Goal: Task Accomplishment & Management: Use online tool/utility

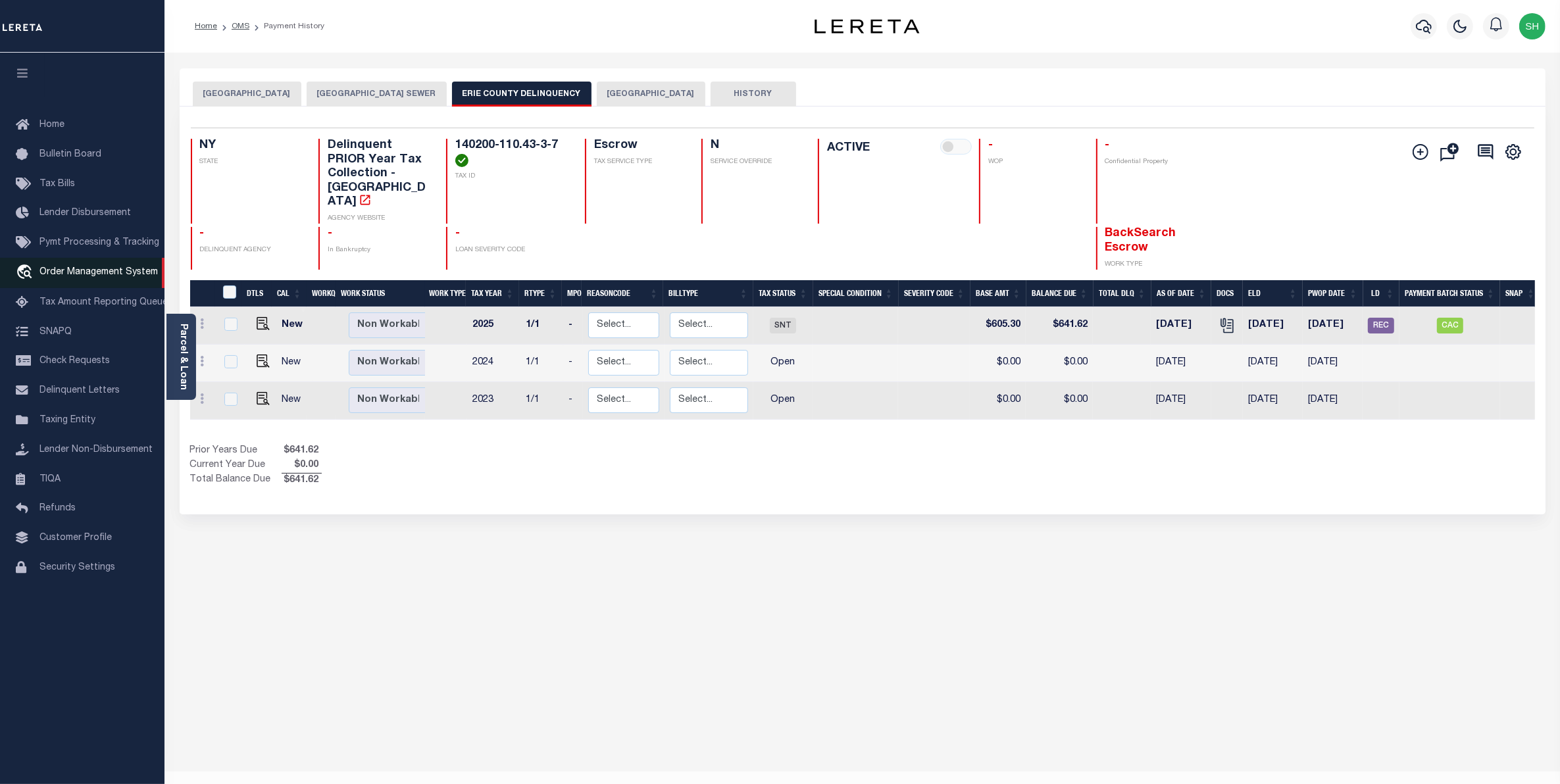
drag, startPoint x: 54, startPoint y: 272, endPoint x: 27, endPoint y: 273, distance: 27.0
click at [54, 272] on span "Order Management System" at bounding box center [99, 273] width 118 height 9
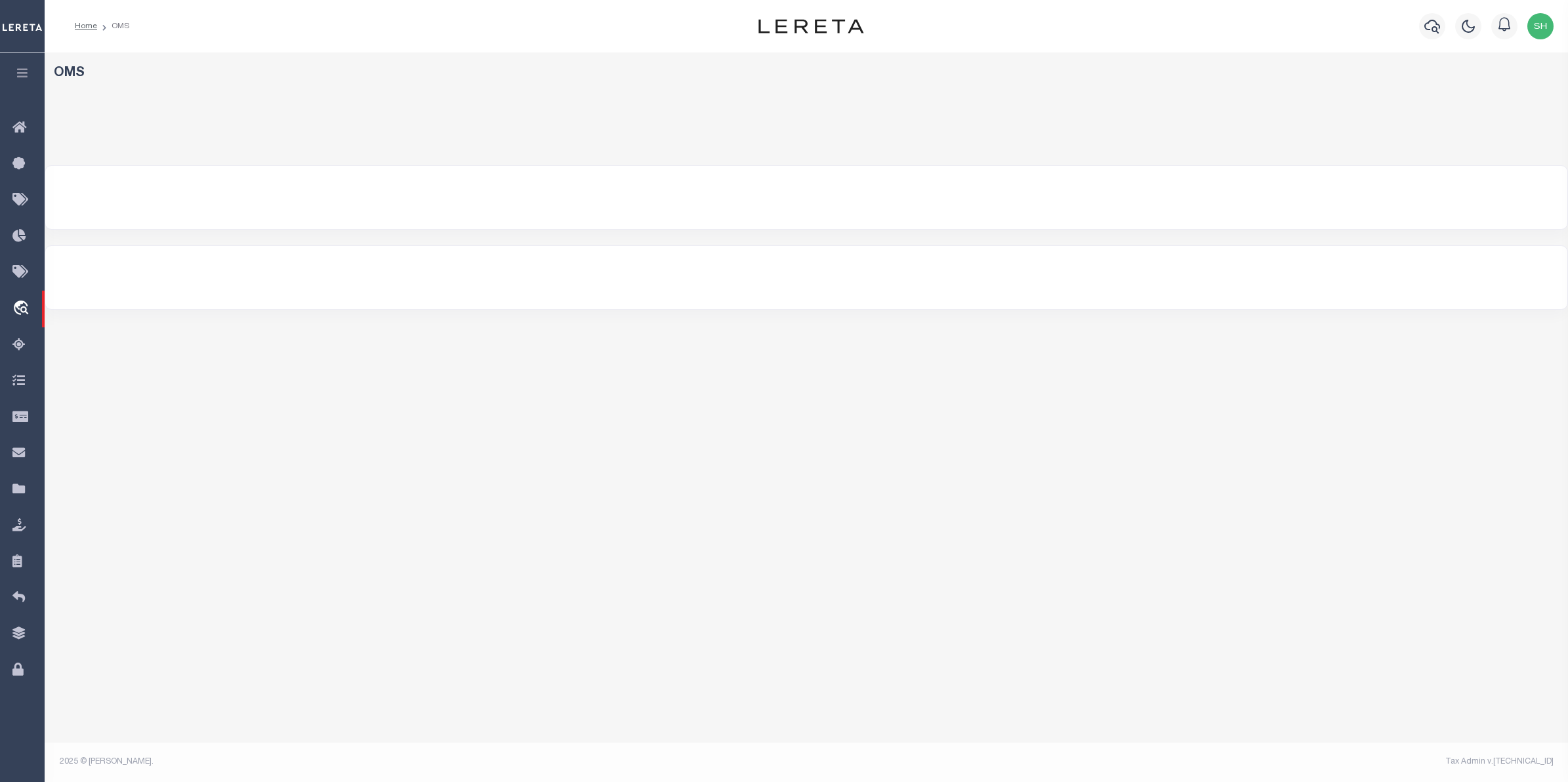
select select "200"
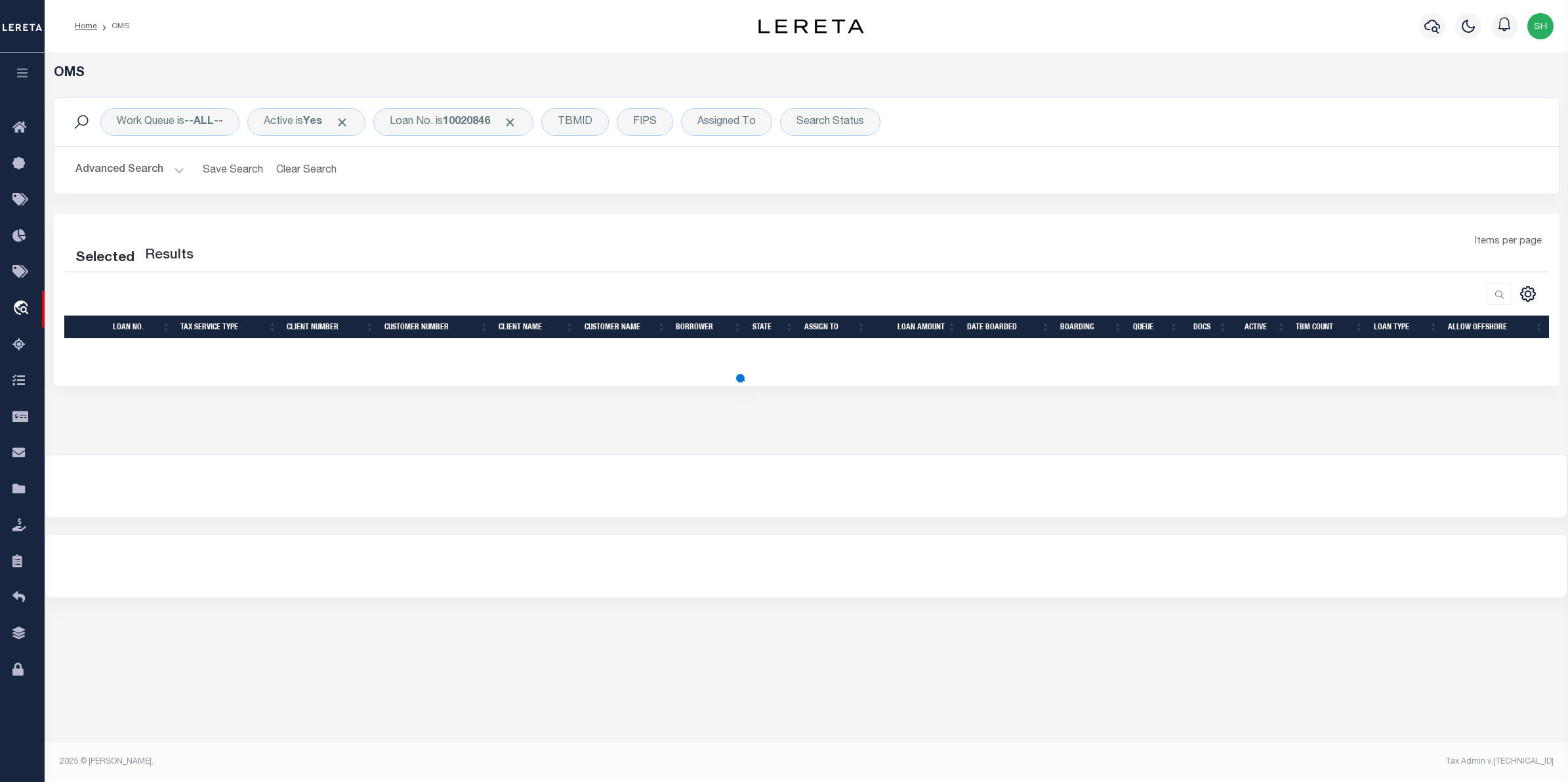
select select "200"
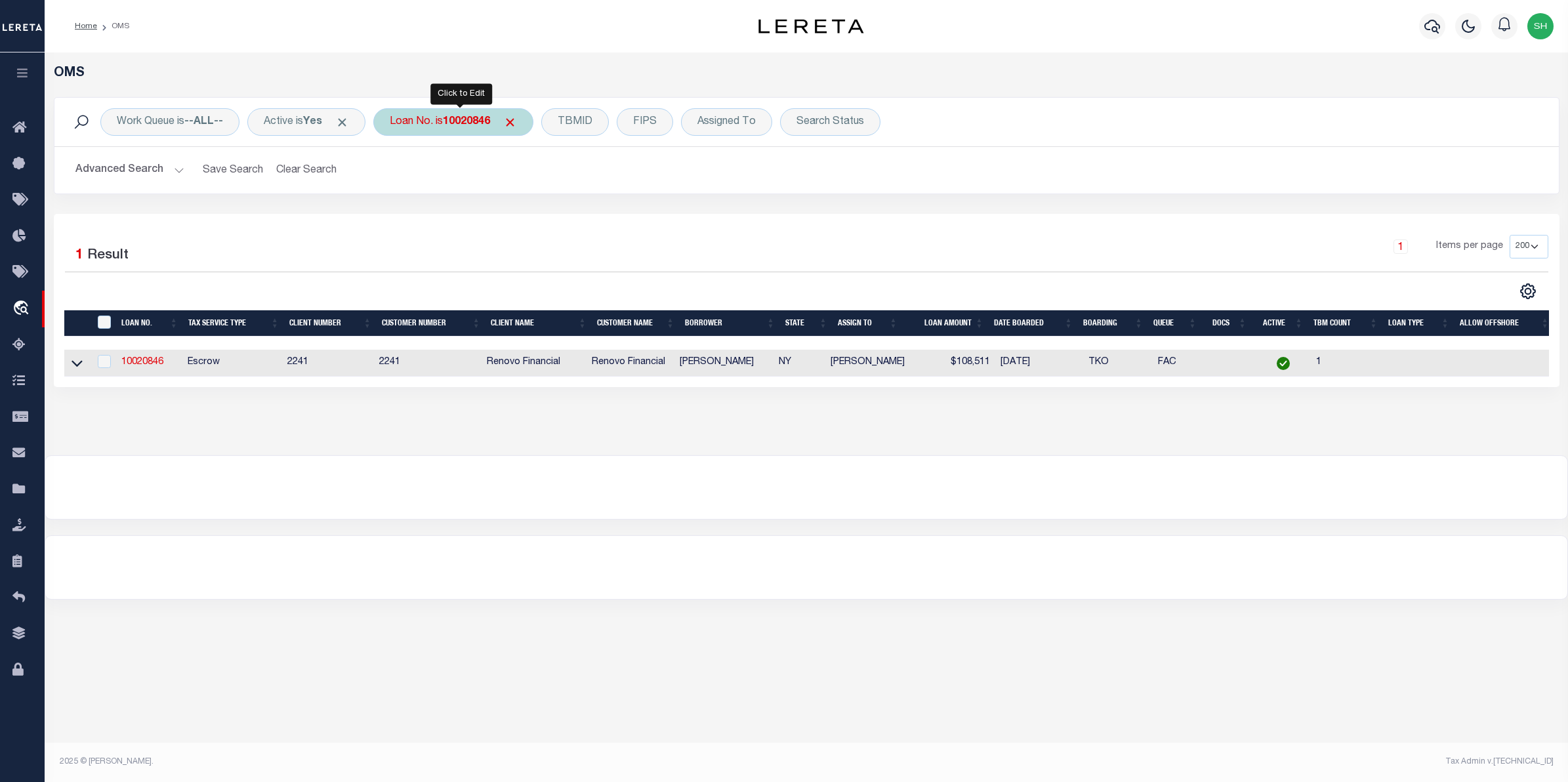
click at [447, 127] on div "Loan No. is 10020846" at bounding box center [453, 122] width 160 height 27
type input "60151"
click at [590, 214] on div "Is Contains 60151 Cancel Apply" at bounding box center [486, 181] width 209 height 103
click at [579, 217] on input "Apply" at bounding box center [564, 214] width 39 height 22
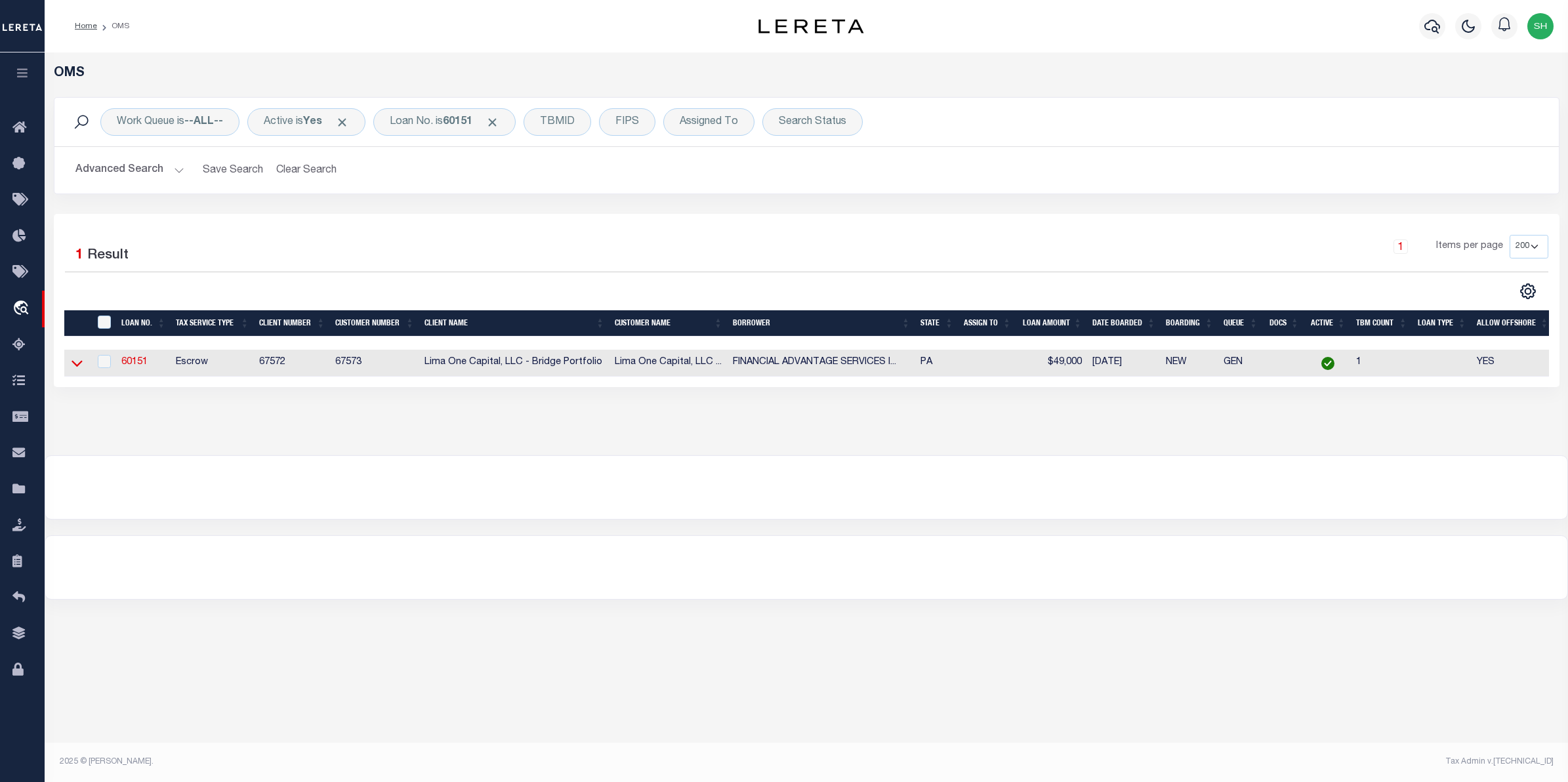
click at [80, 366] on icon at bounding box center [77, 364] width 11 height 7
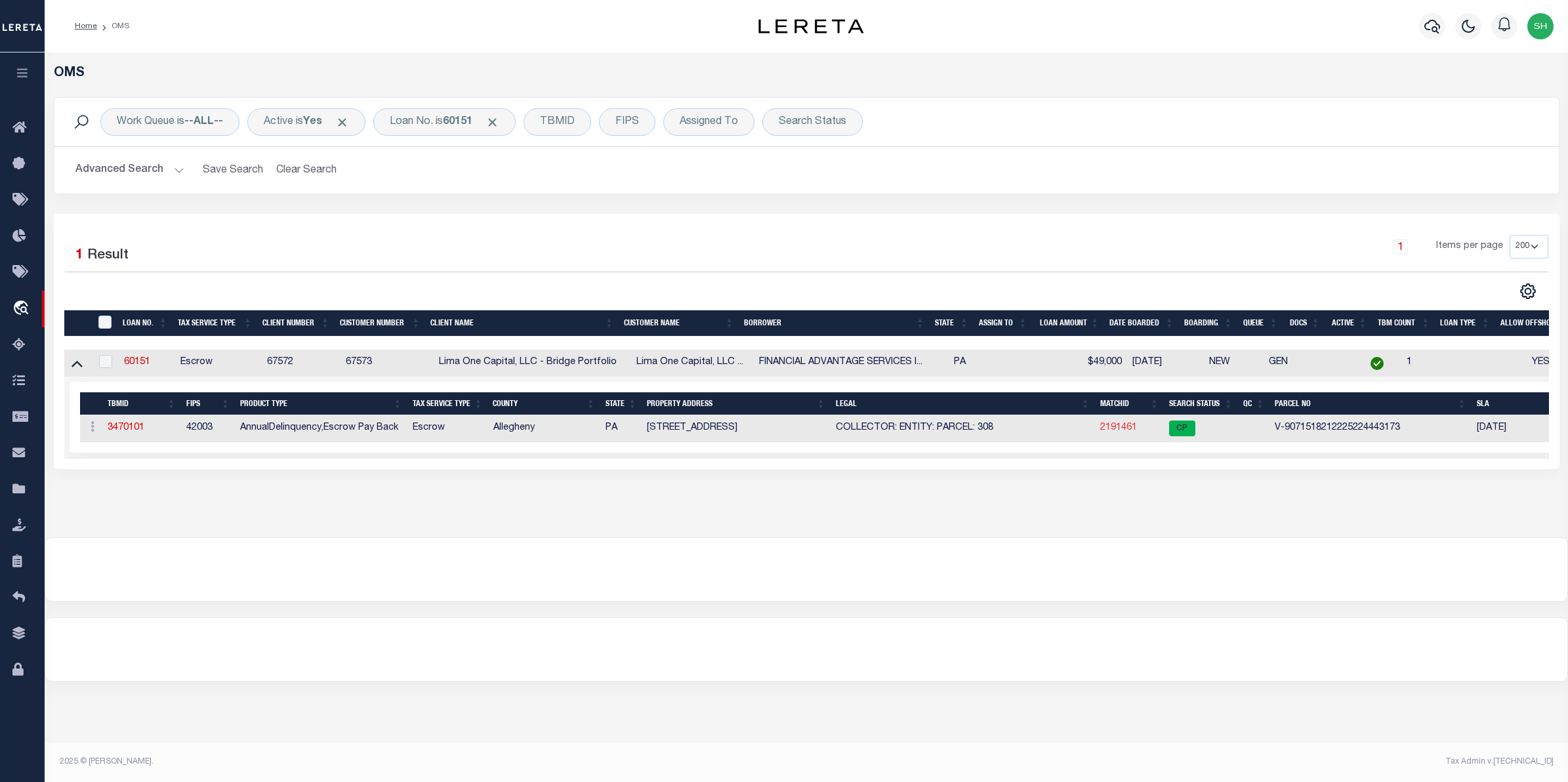
click at [1113, 429] on link "2191461" at bounding box center [1118, 428] width 37 height 9
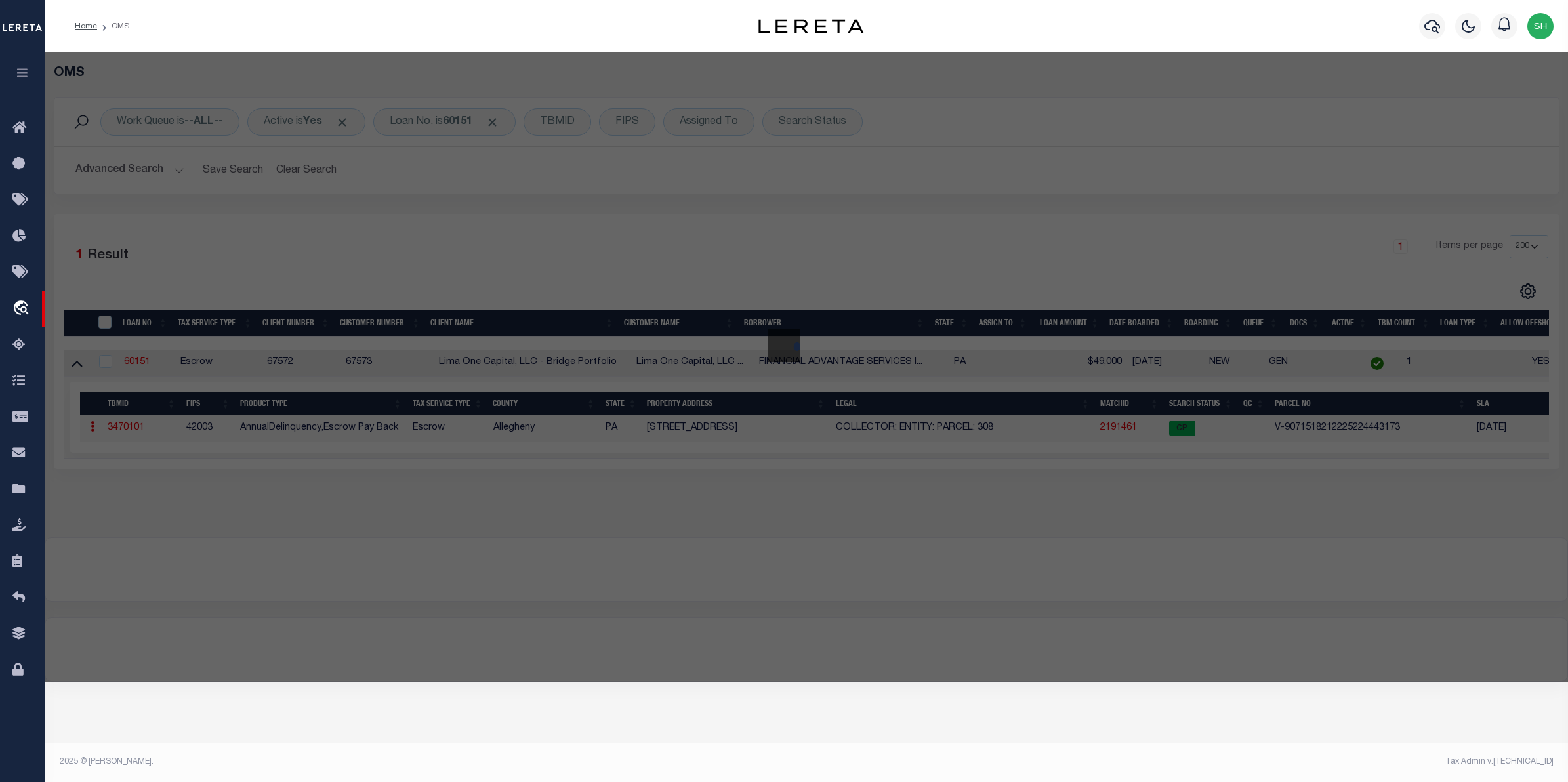
checkbox input "false"
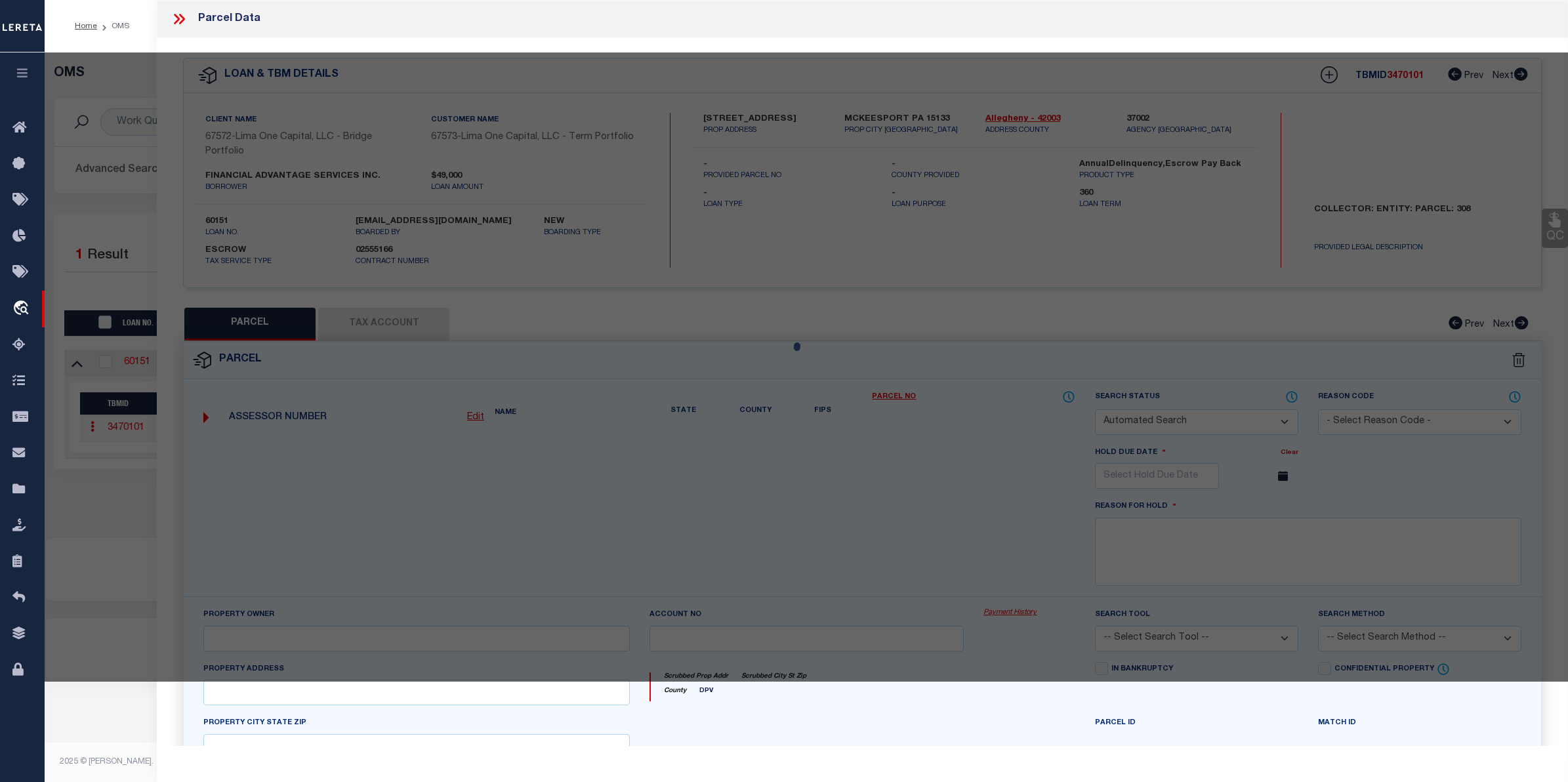
select select "CP"
type input "[STREET_ADDRESS]"
checkbox input "false"
type input "MCKEESPORT PA 15133"
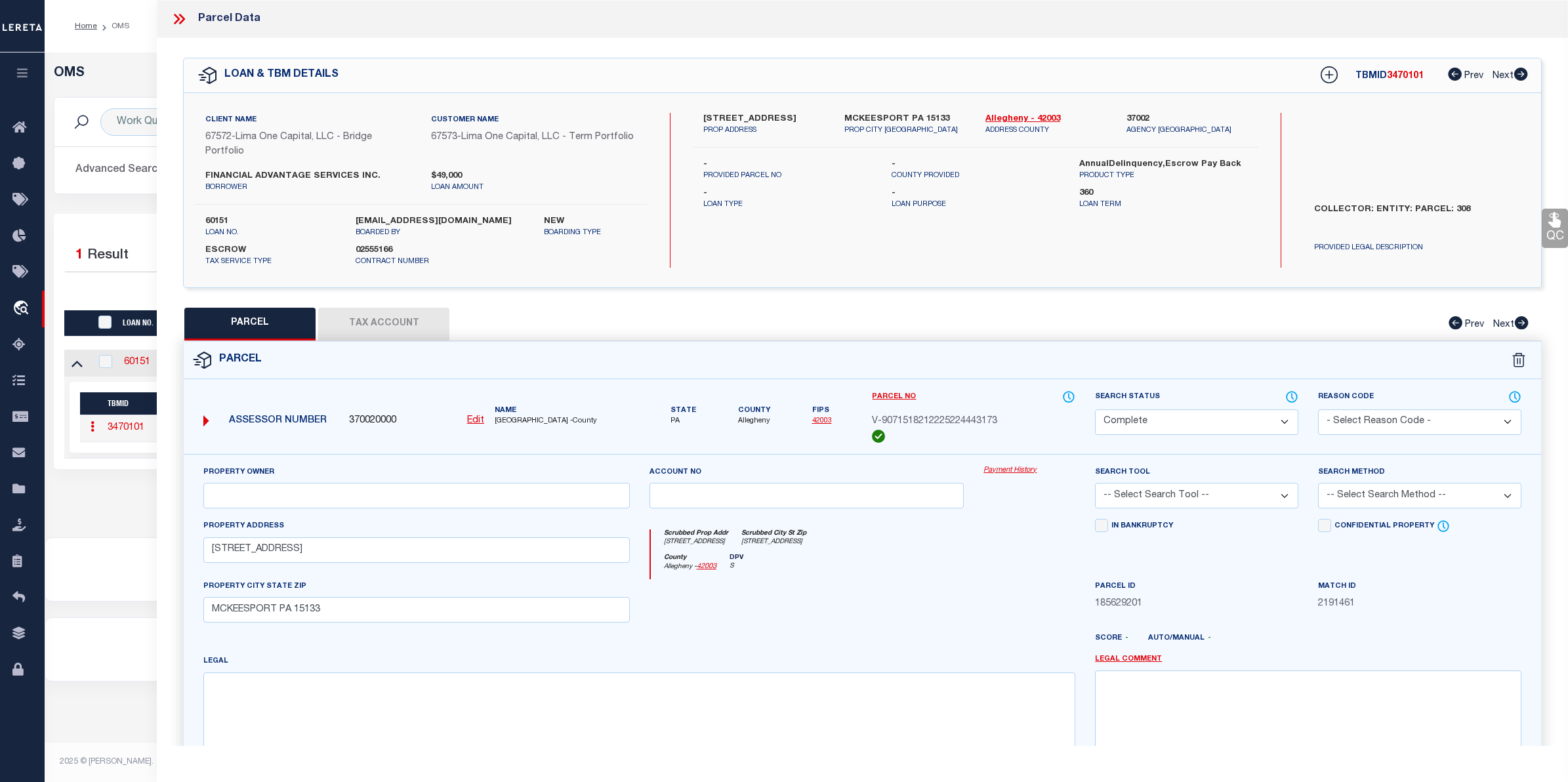
click at [990, 474] on link "Payment History" at bounding box center [1029, 471] width 92 height 11
